Goal: Book appointment/travel/reservation

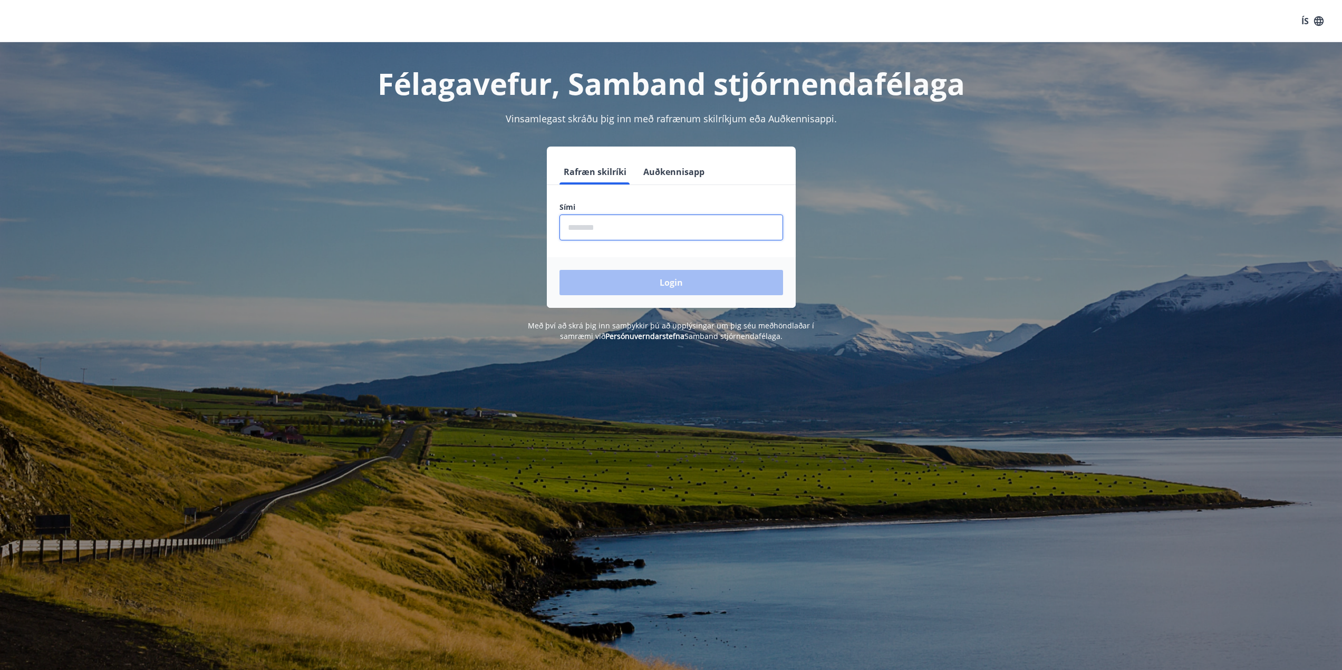
click at [659, 230] on input "phone" at bounding box center [672, 228] width 224 height 26
type input "********"
click at [690, 285] on button "Login" at bounding box center [672, 282] width 224 height 25
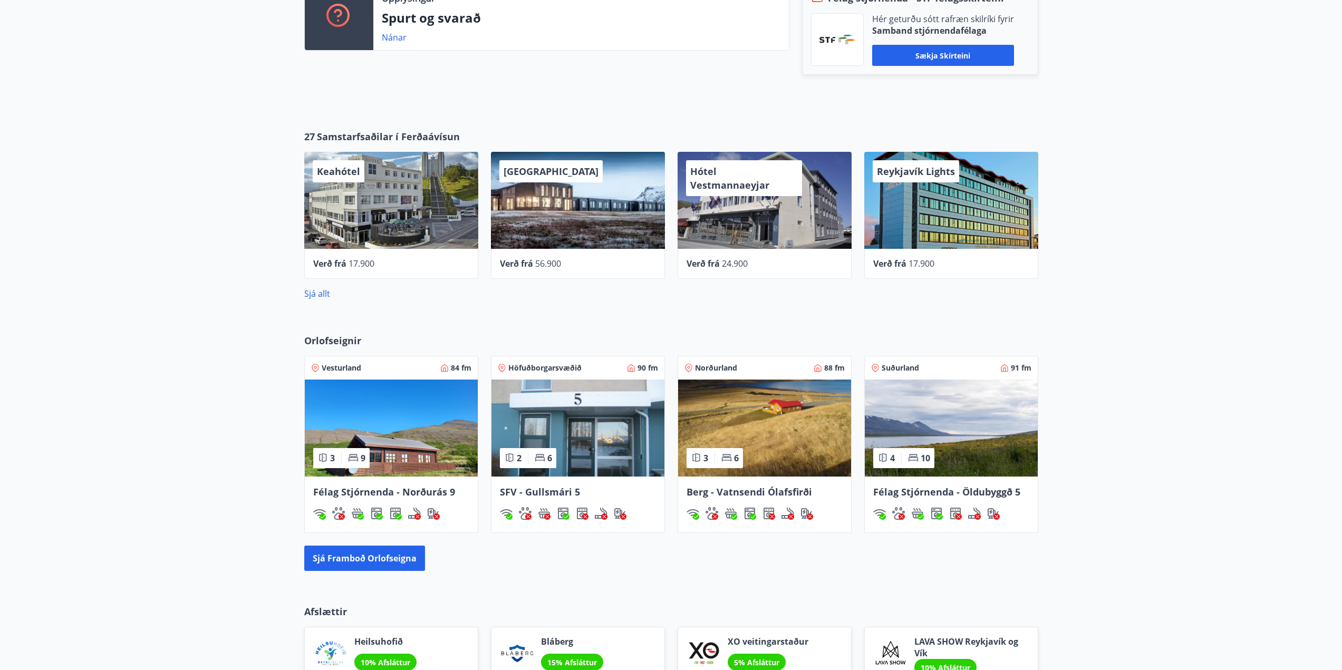
scroll to position [475, 0]
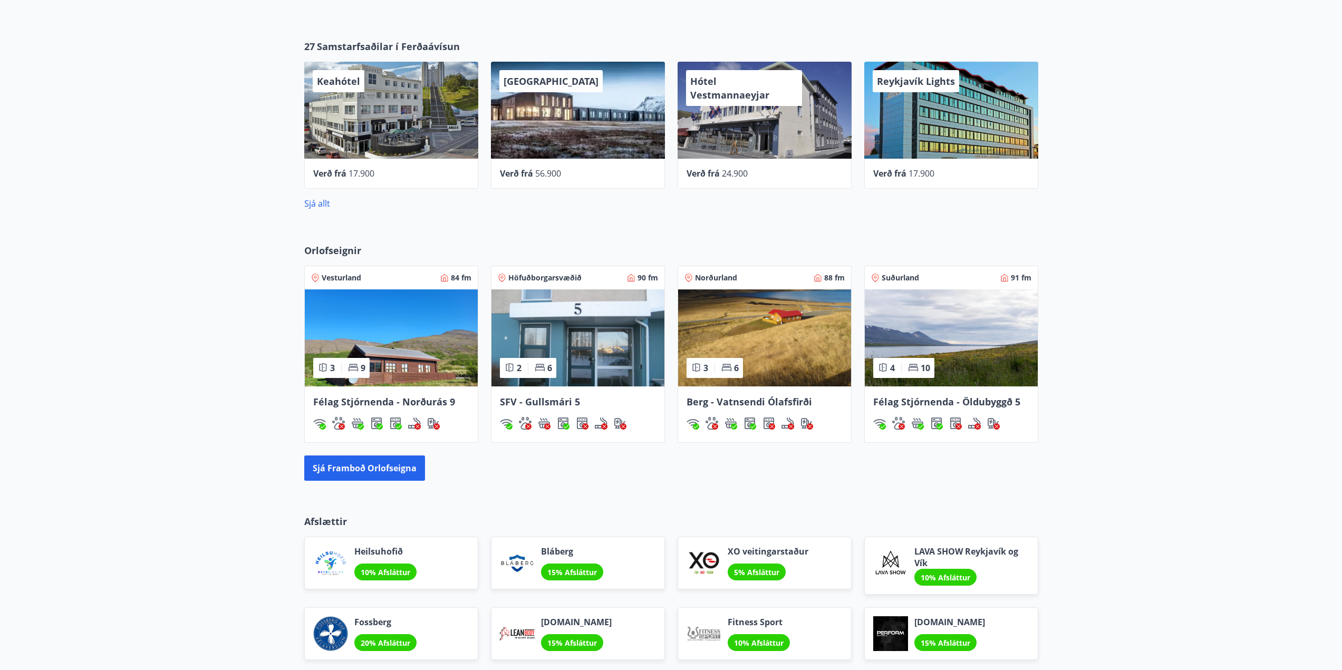
click at [400, 359] on img at bounding box center [391, 338] width 173 height 97
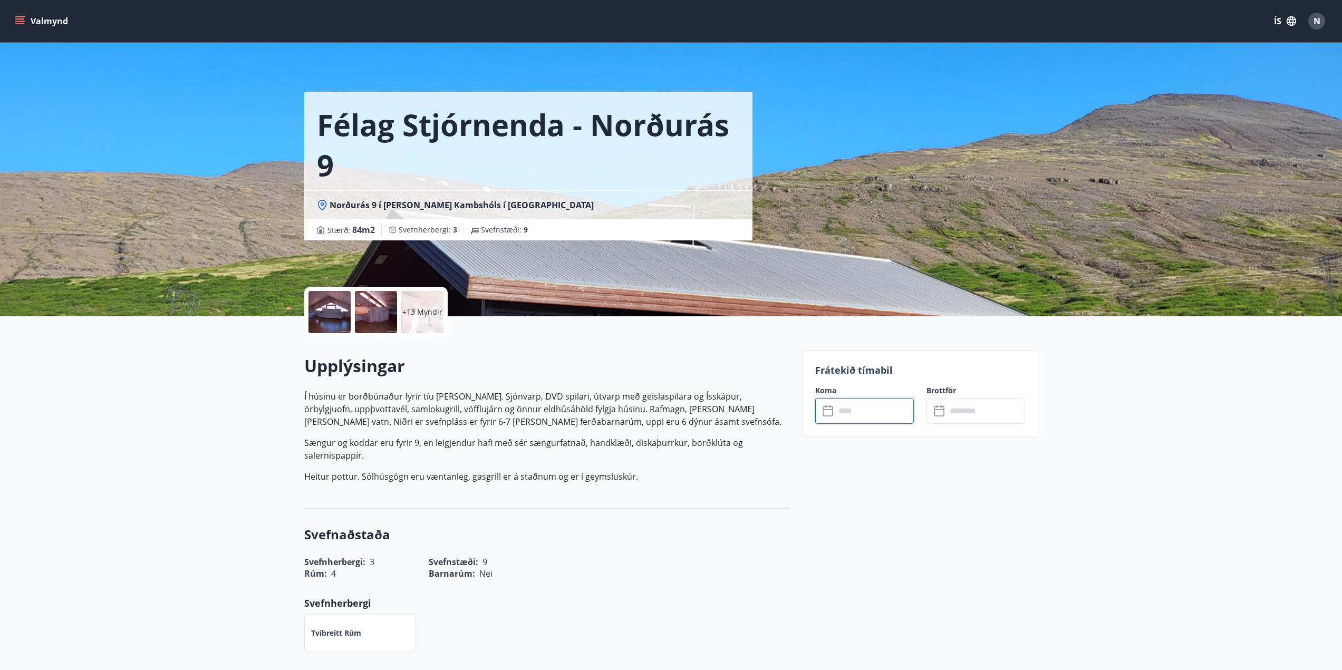
click at [880, 401] on input "text" at bounding box center [875, 411] width 79 height 26
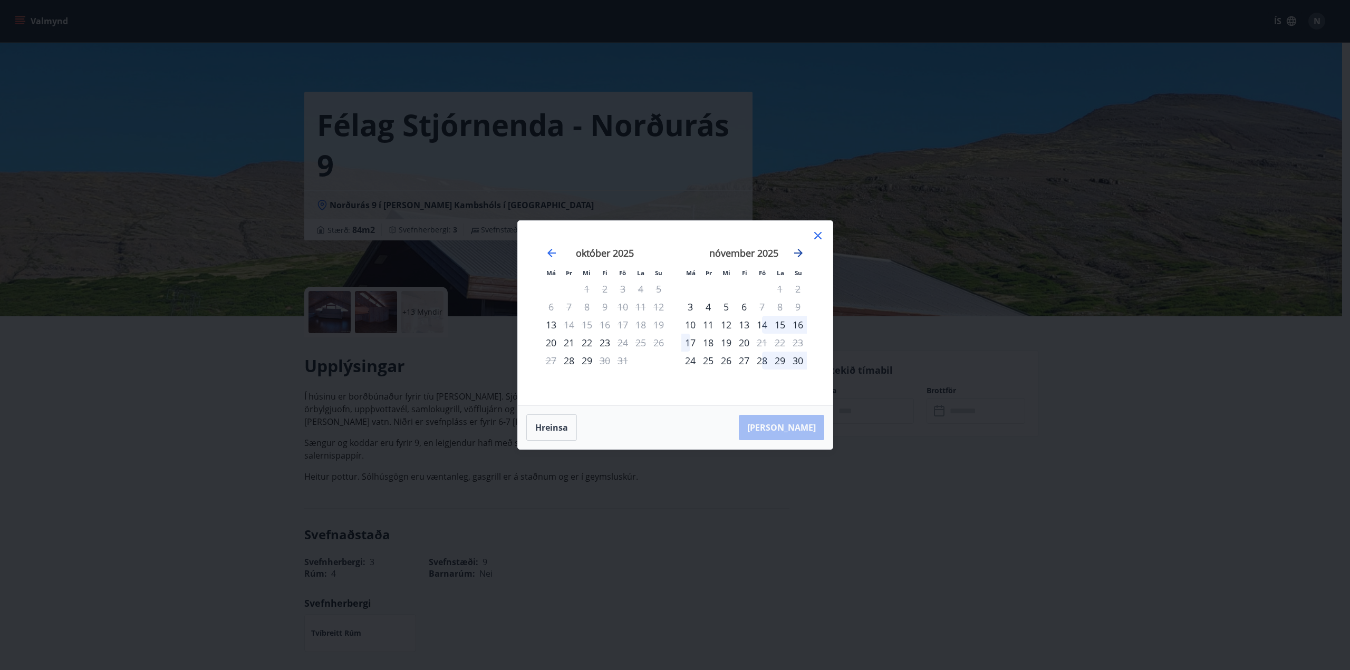
click at [798, 251] on icon "Move forward to switch to the next month." at bounding box center [798, 253] width 13 height 13
click at [822, 236] on icon at bounding box center [818, 235] width 13 height 13
